Goal: Navigation & Orientation: Find specific page/section

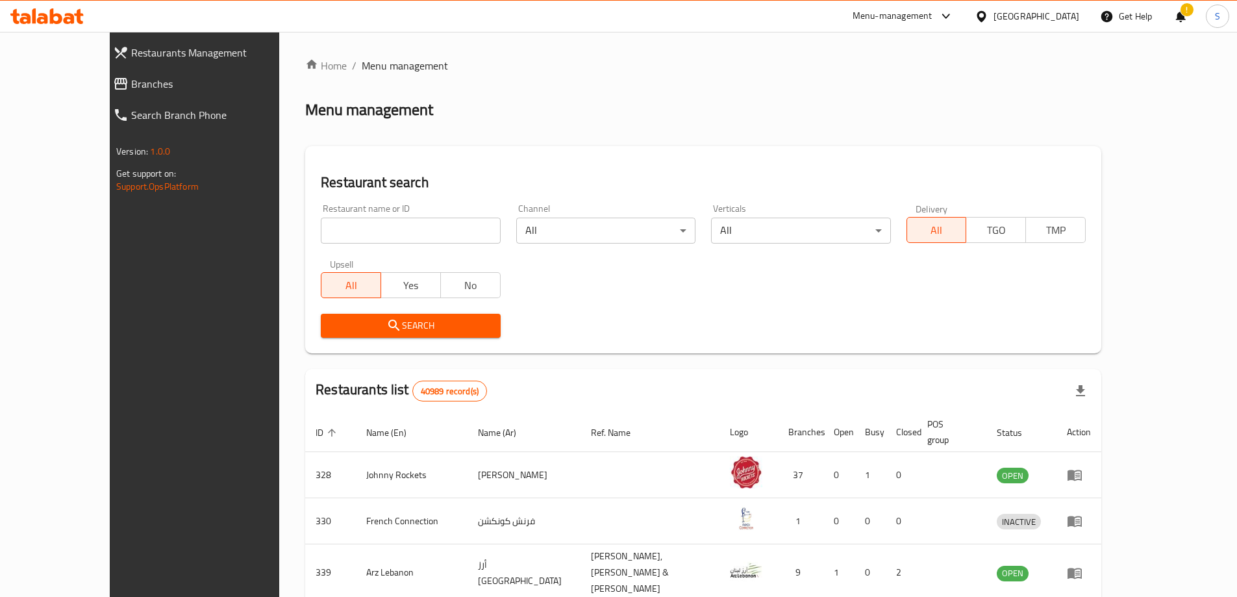
click at [131, 86] on span "Branches" at bounding box center [218, 84] width 175 height 16
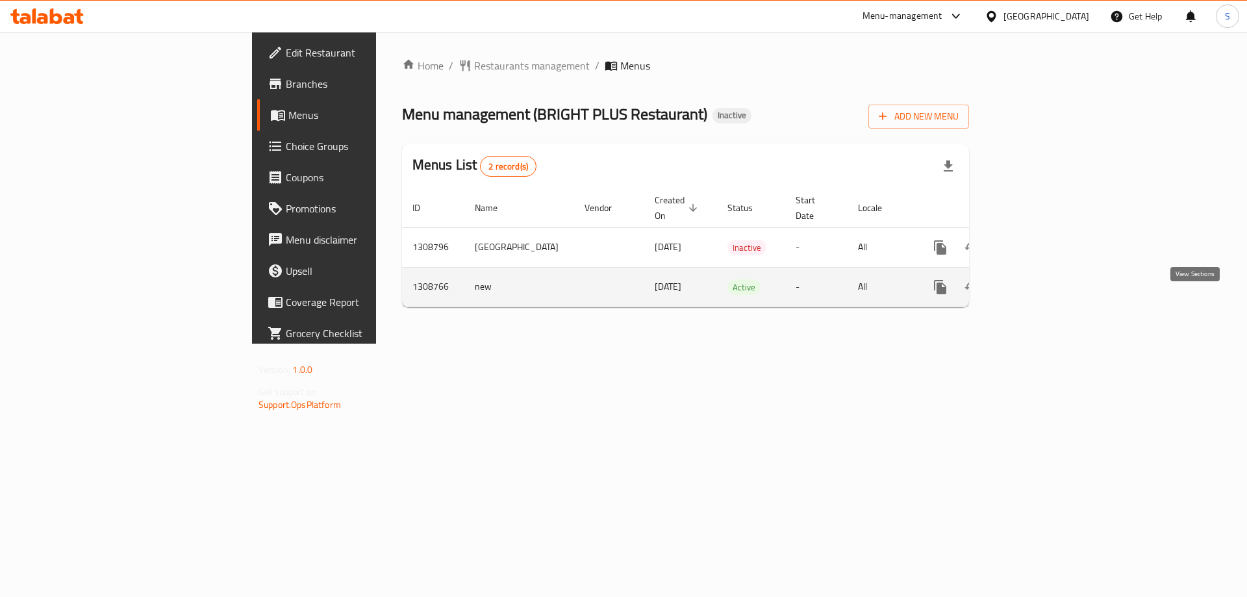
click at [1042, 295] on icon "enhanced table" at bounding box center [1034, 287] width 16 height 16
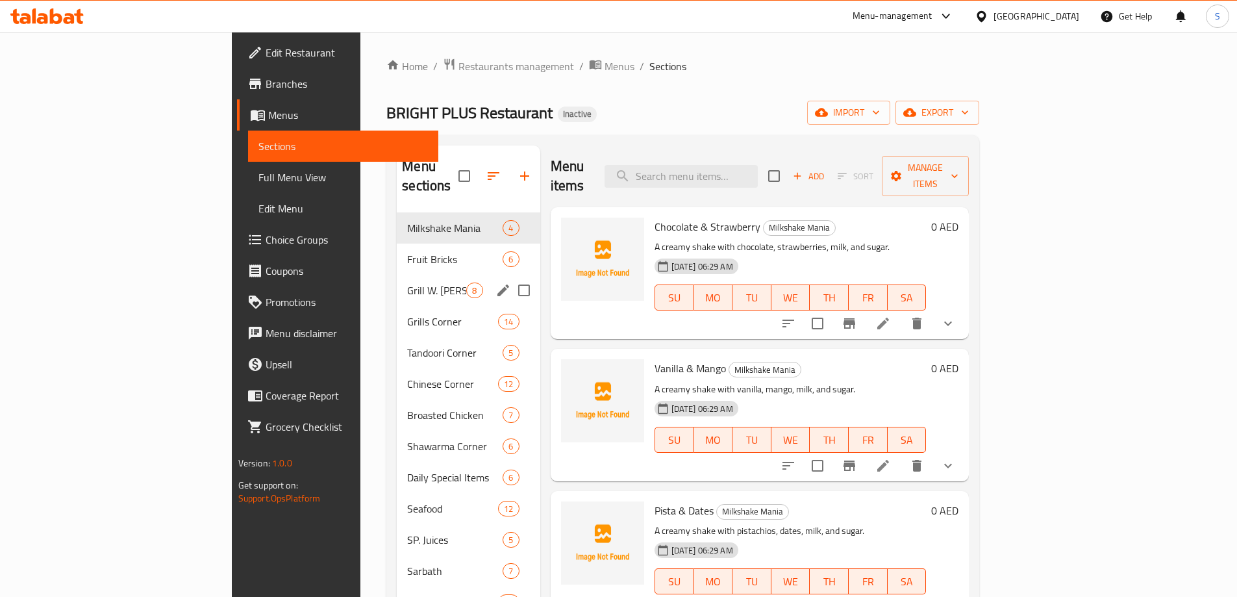
scroll to position [182, 0]
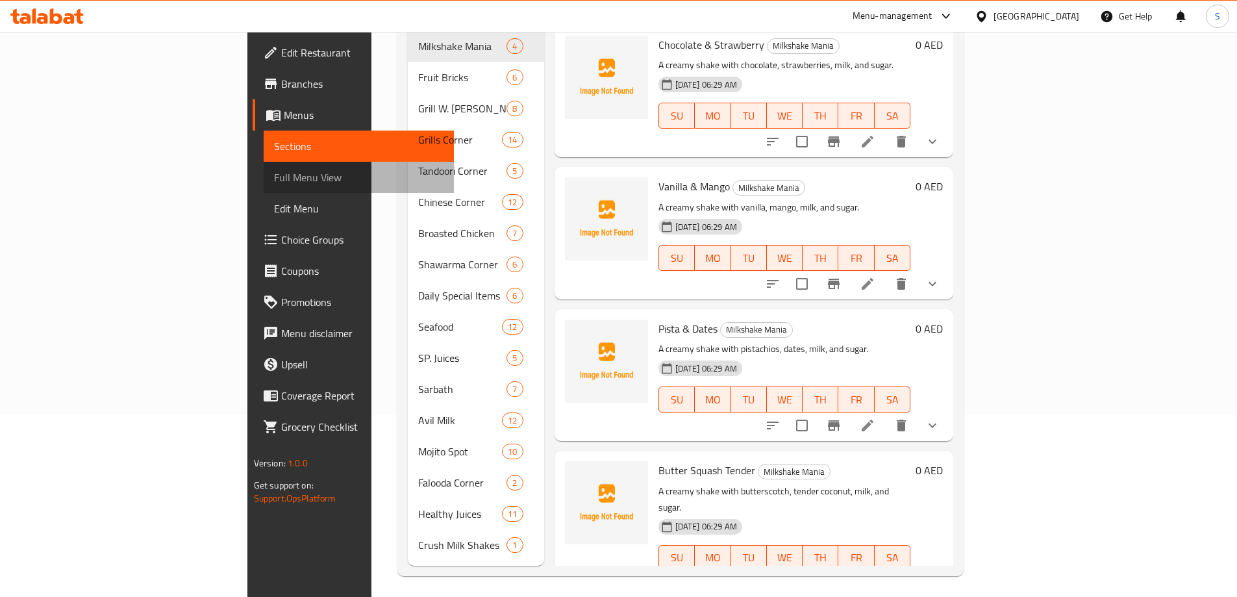
click at [274, 173] on span "Full Menu View" at bounding box center [359, 178] width 170 height 16
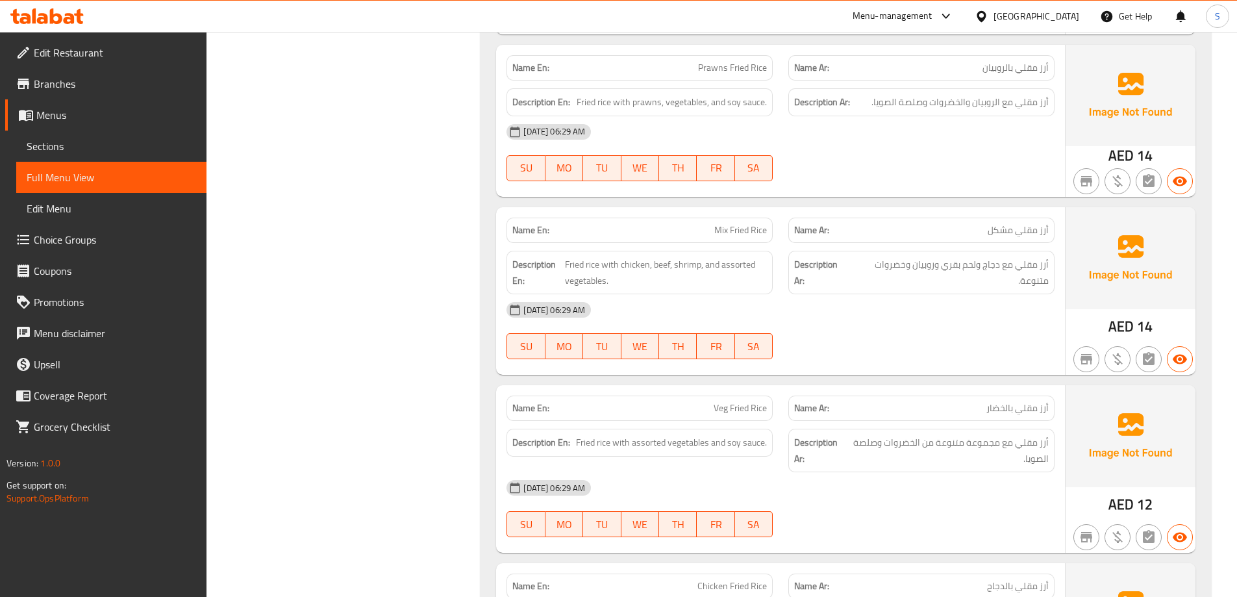
scroll to position [11106, 0]
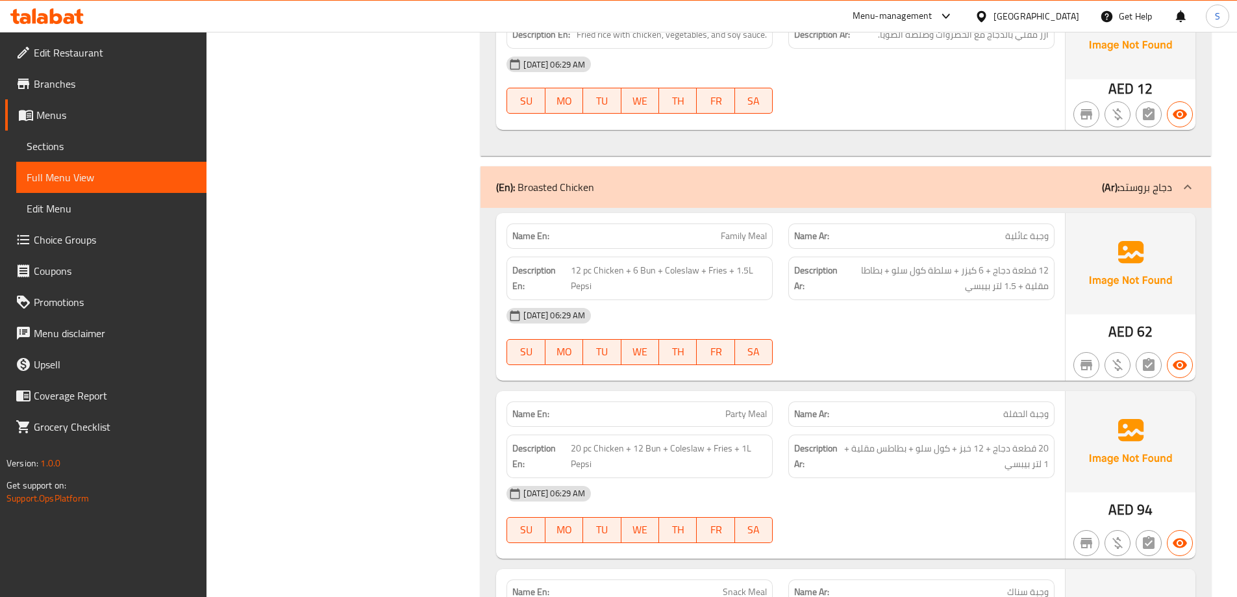
click at [62, 116] on span "Menus" at bounding box center [116, 115] width 160 height 16
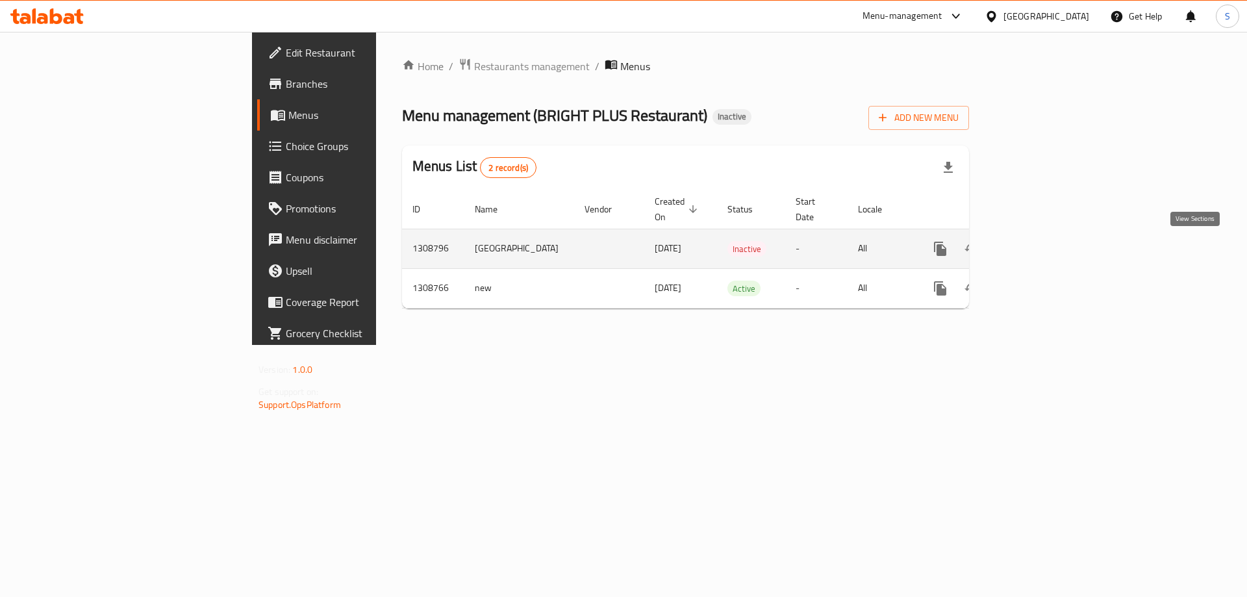
click at [1040, 250] on icon "enhanced table" at bounding box center [1034, 249] width 12 height 12
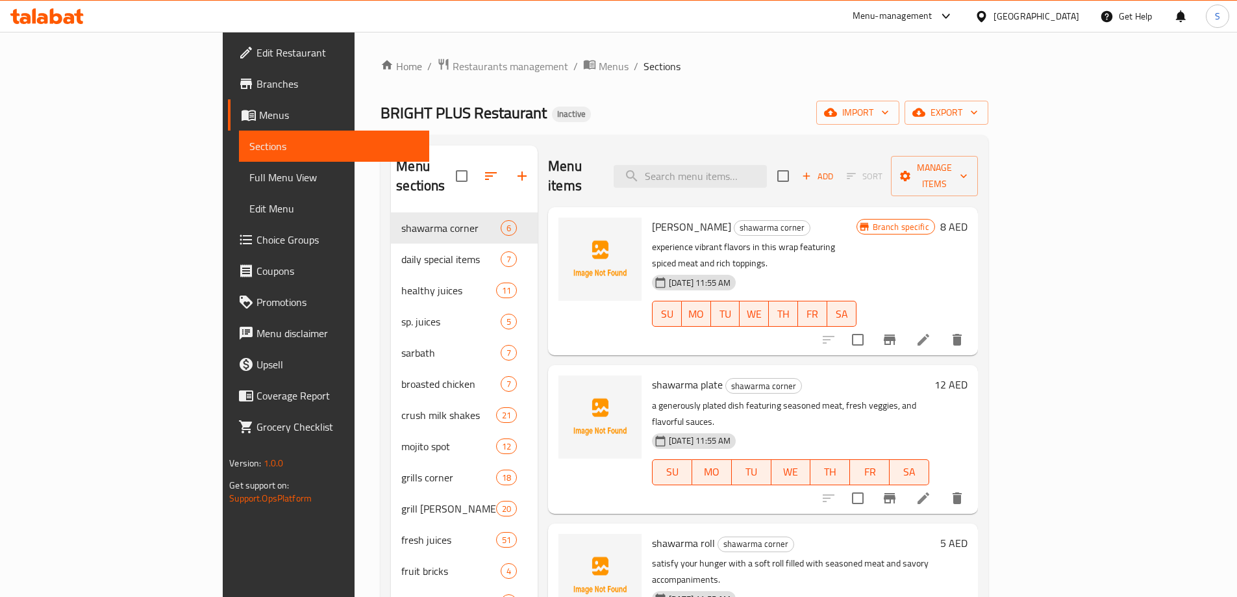
click at [249, 170] on span "Full Menu View" at bounding box center [334, 178] width 170 height 16
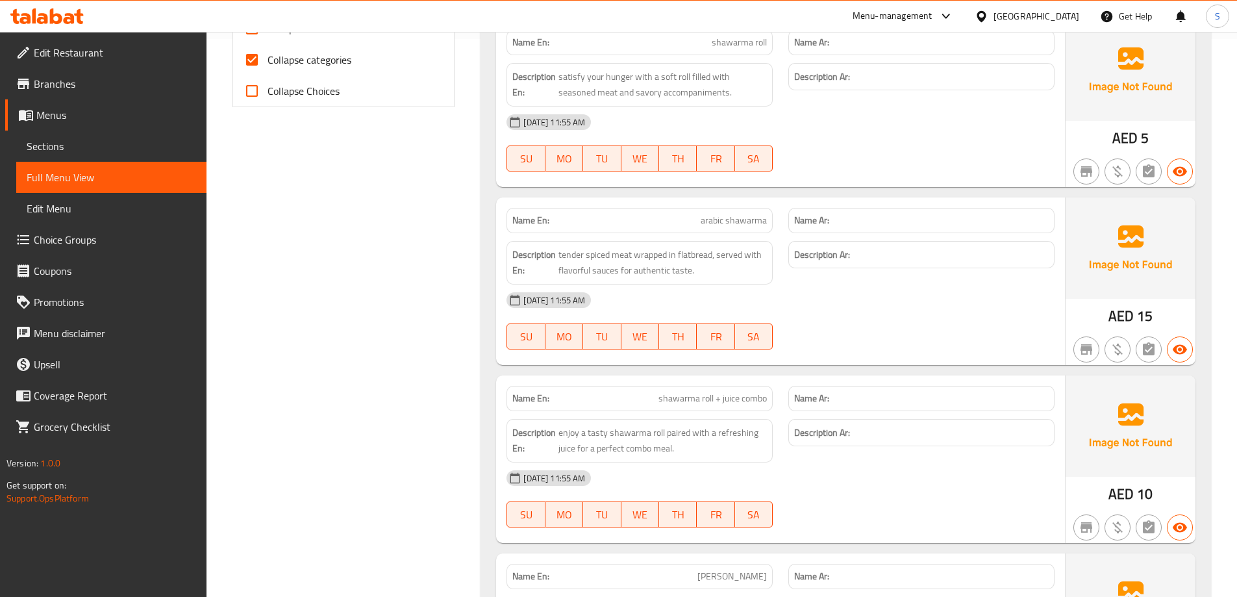
scroll to position [2143, 0]
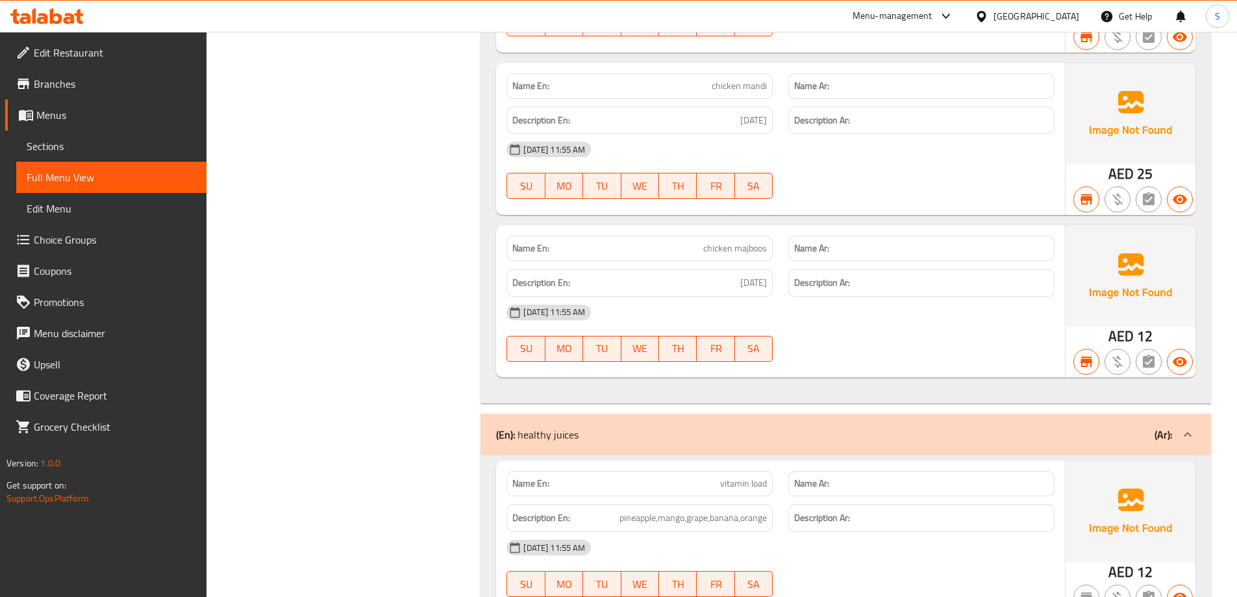
click at [92, 88] on span "Branches" at bounding box center [115, 84] width 162 height 16
